Goal: Find contact information: Find contact information

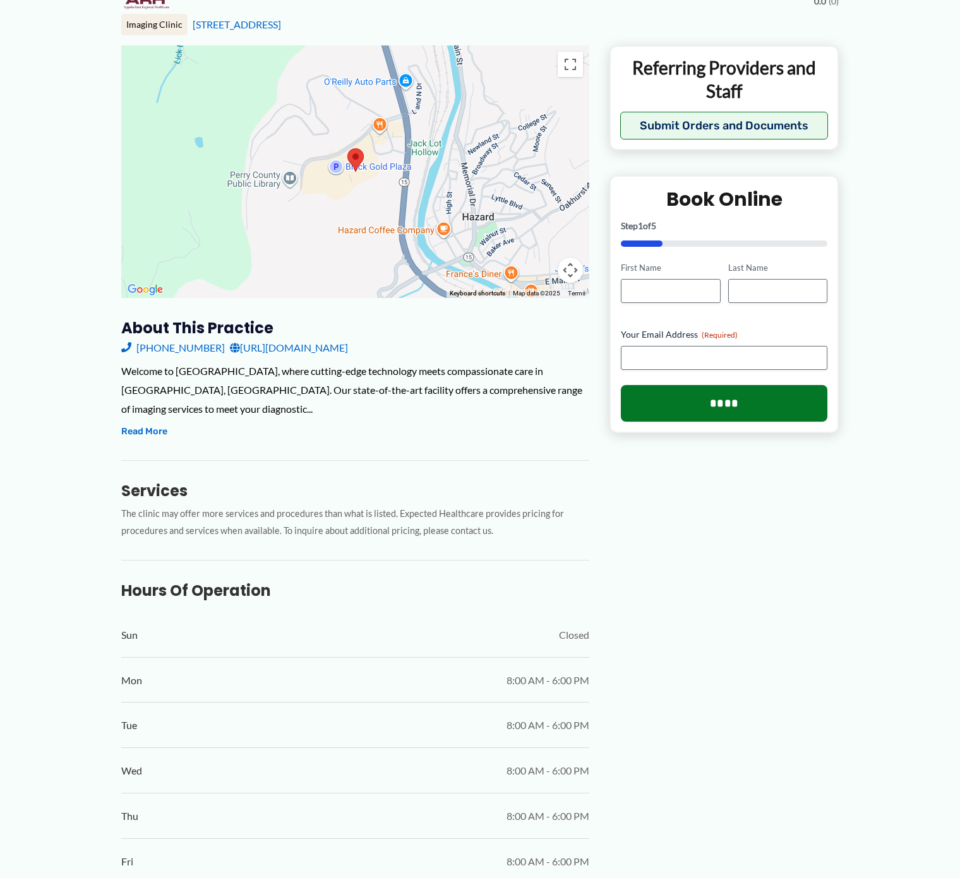
scroll to position [121, 0]
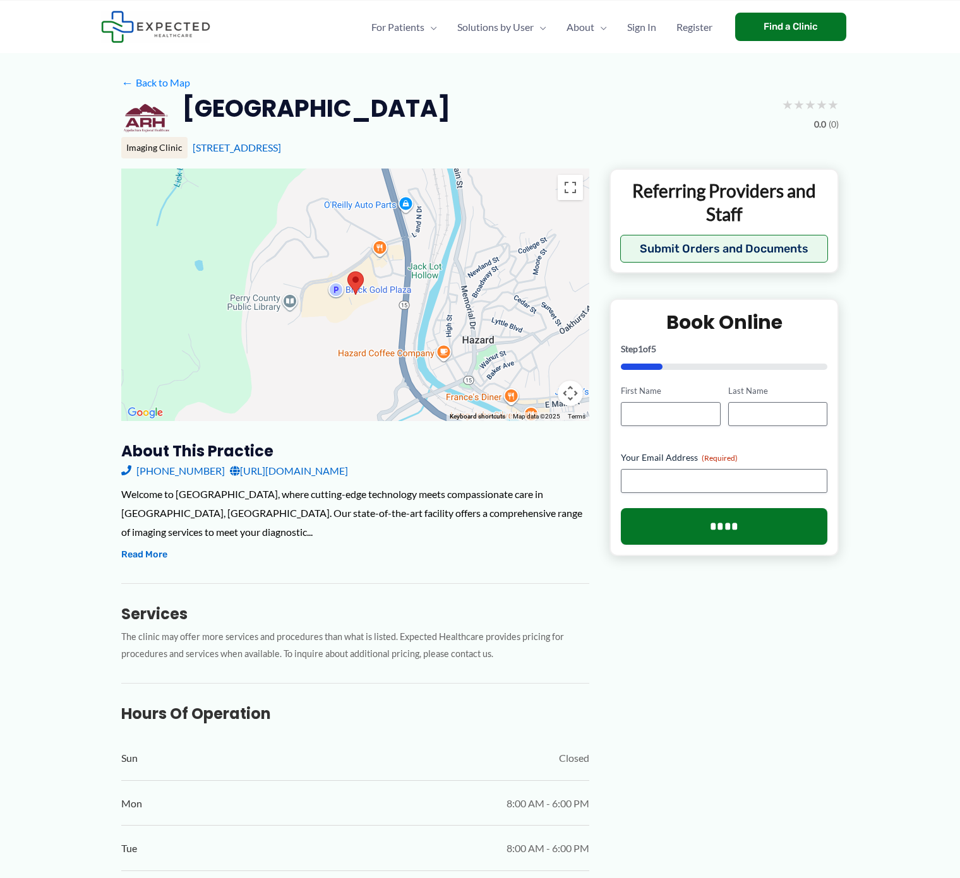
scroll to position [15, 0]
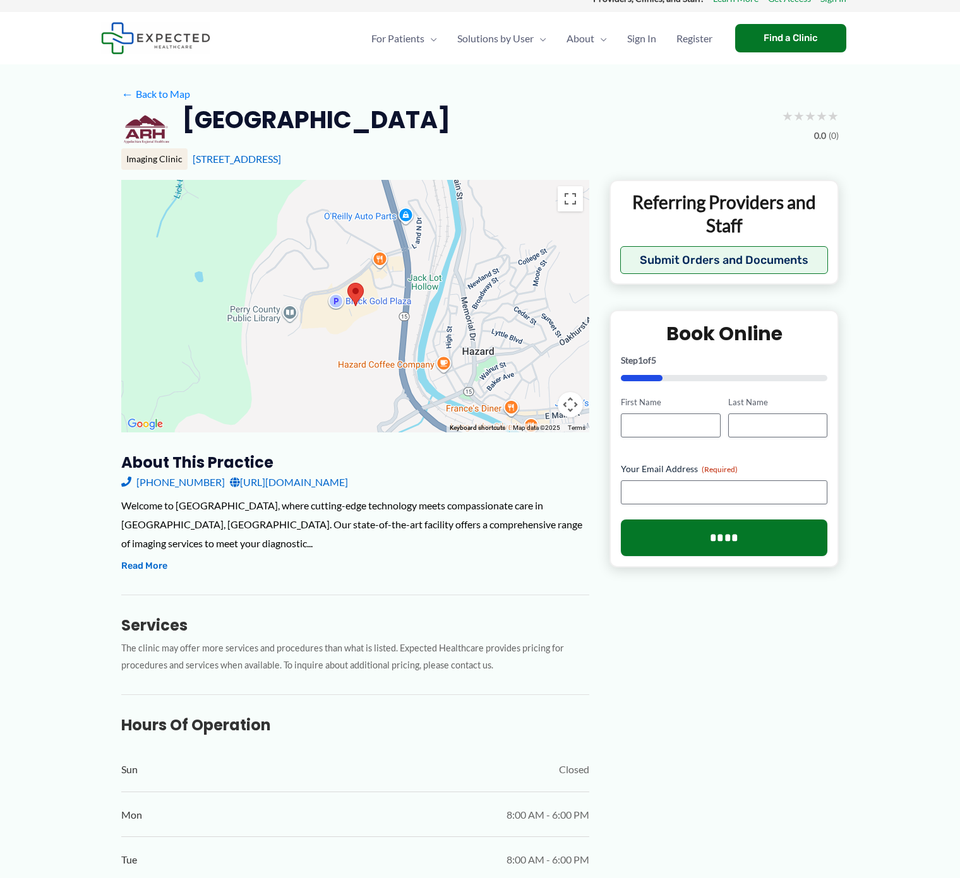
click at [941, 870] on div "← Back to Map [GEOGRAPHIC_DATA] ★ ★ ★ ★ ★ 0.0 (0) Imaging Clinic [STREET_ADDRES…" at bounding box center [480, 845] width 960 height 1562
